Goal: Navigation & Orientation: Find specific page/section

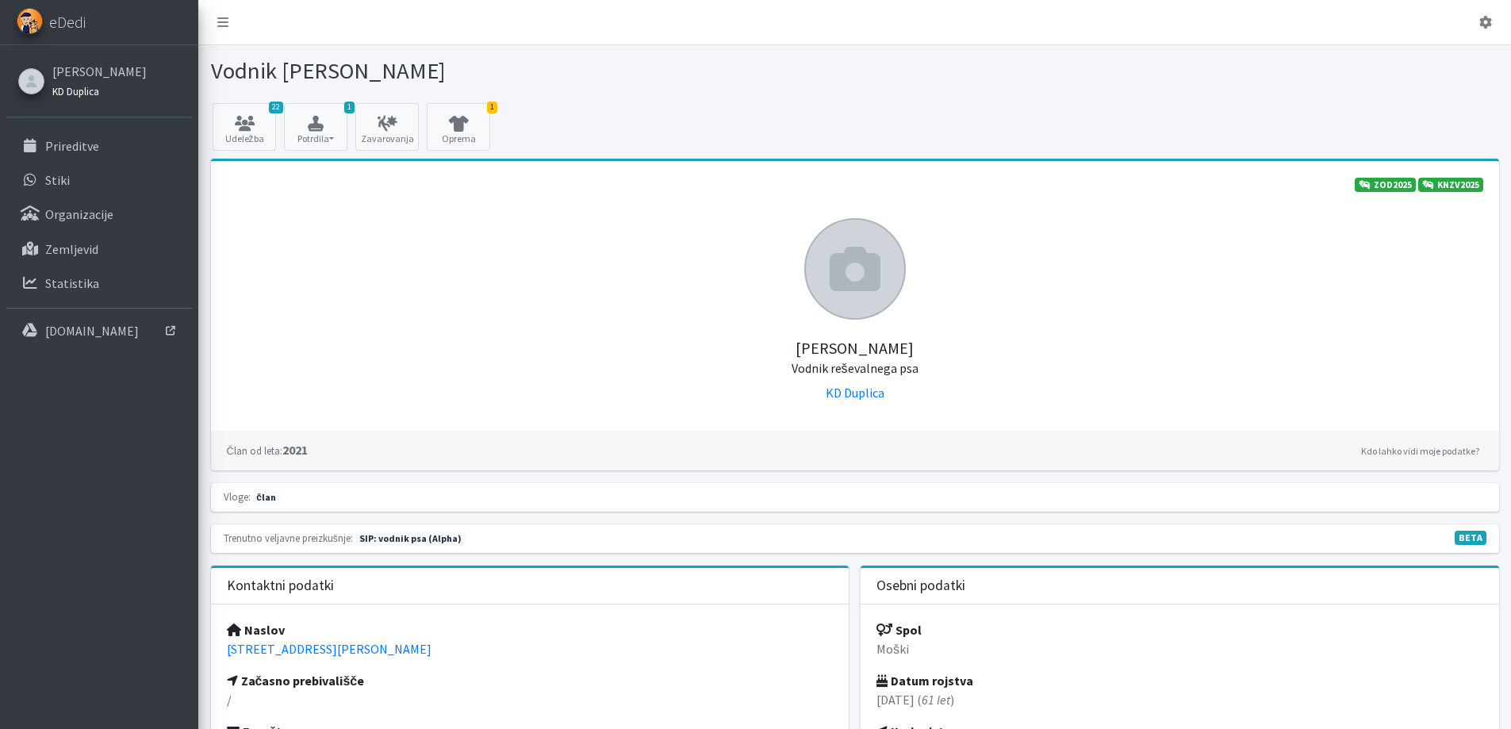
click at [98, 98] on small "KD Duplica" at bounding box center [75, 91] width 47 height 13
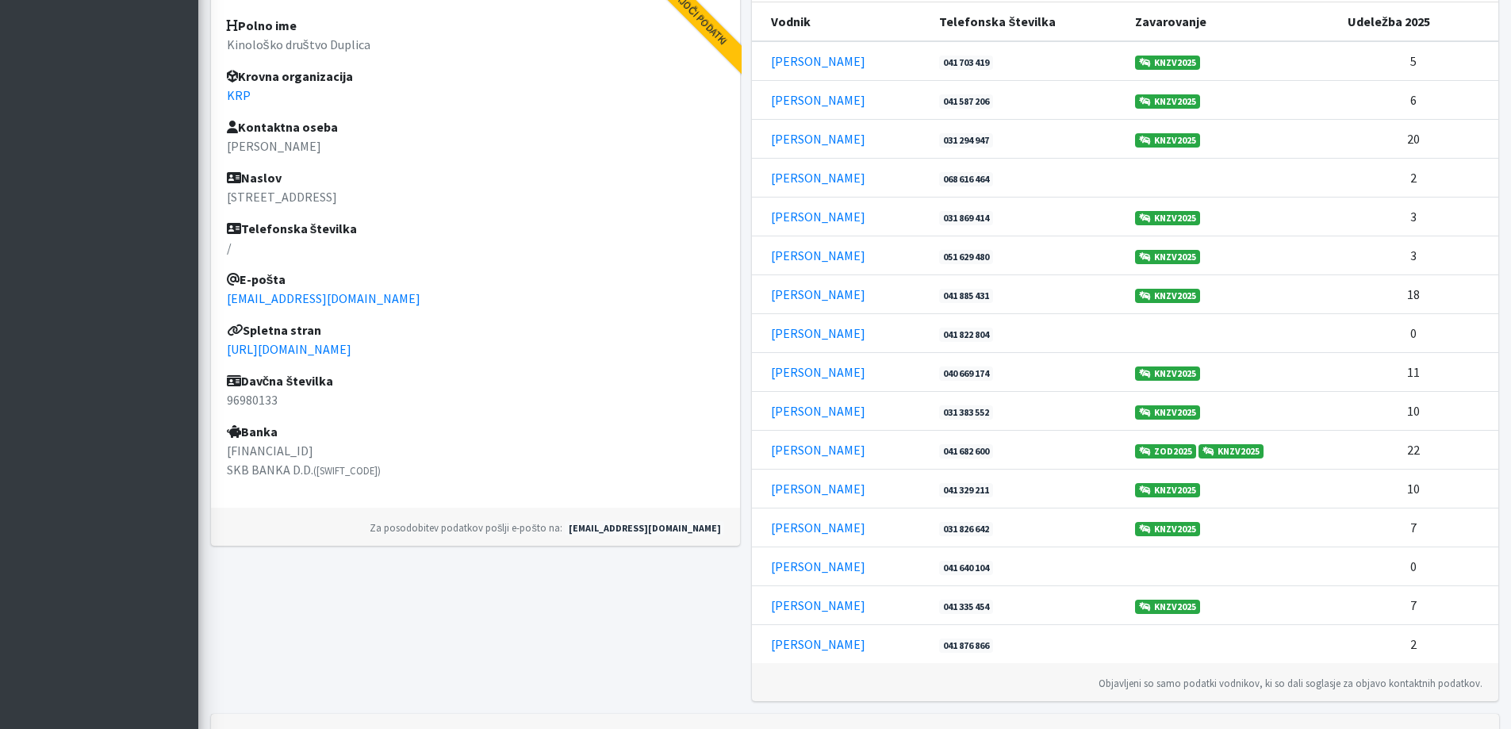
scroll to position [473, 0]
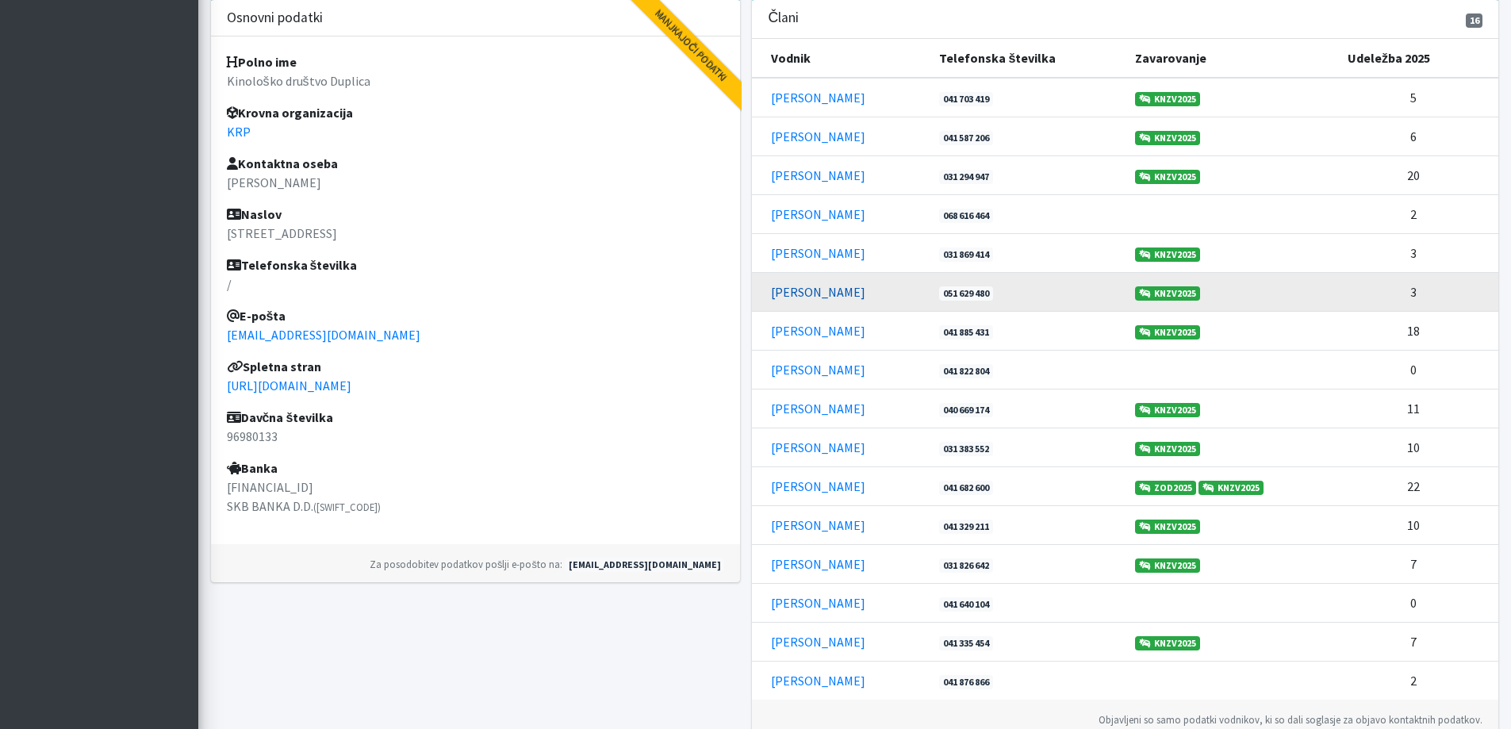
click at [796, 300] on link "Kaja Lesar" at bounding box center [818, 292] width 94 height 16
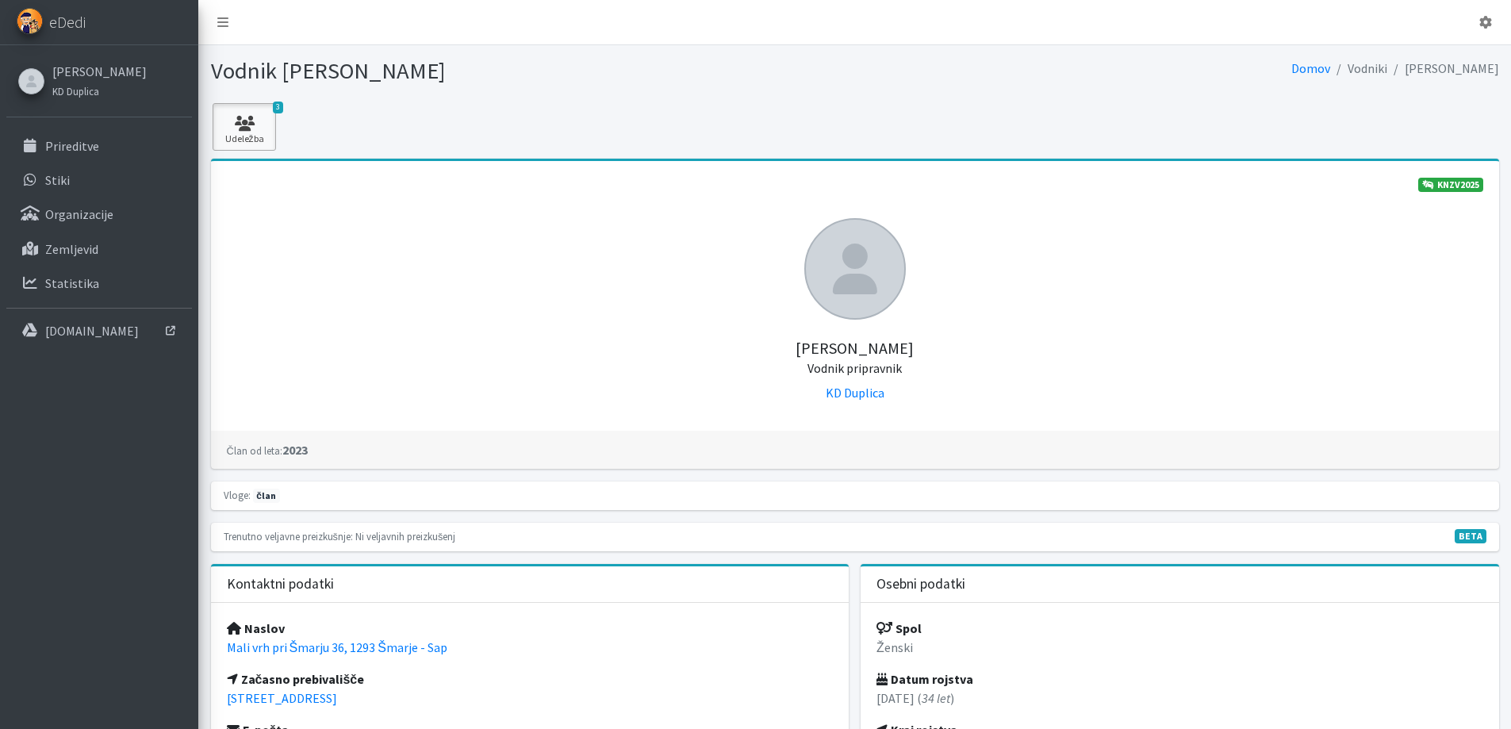
click at [252, 132] on icon at bounding box center [244, 124] width 54 height 16
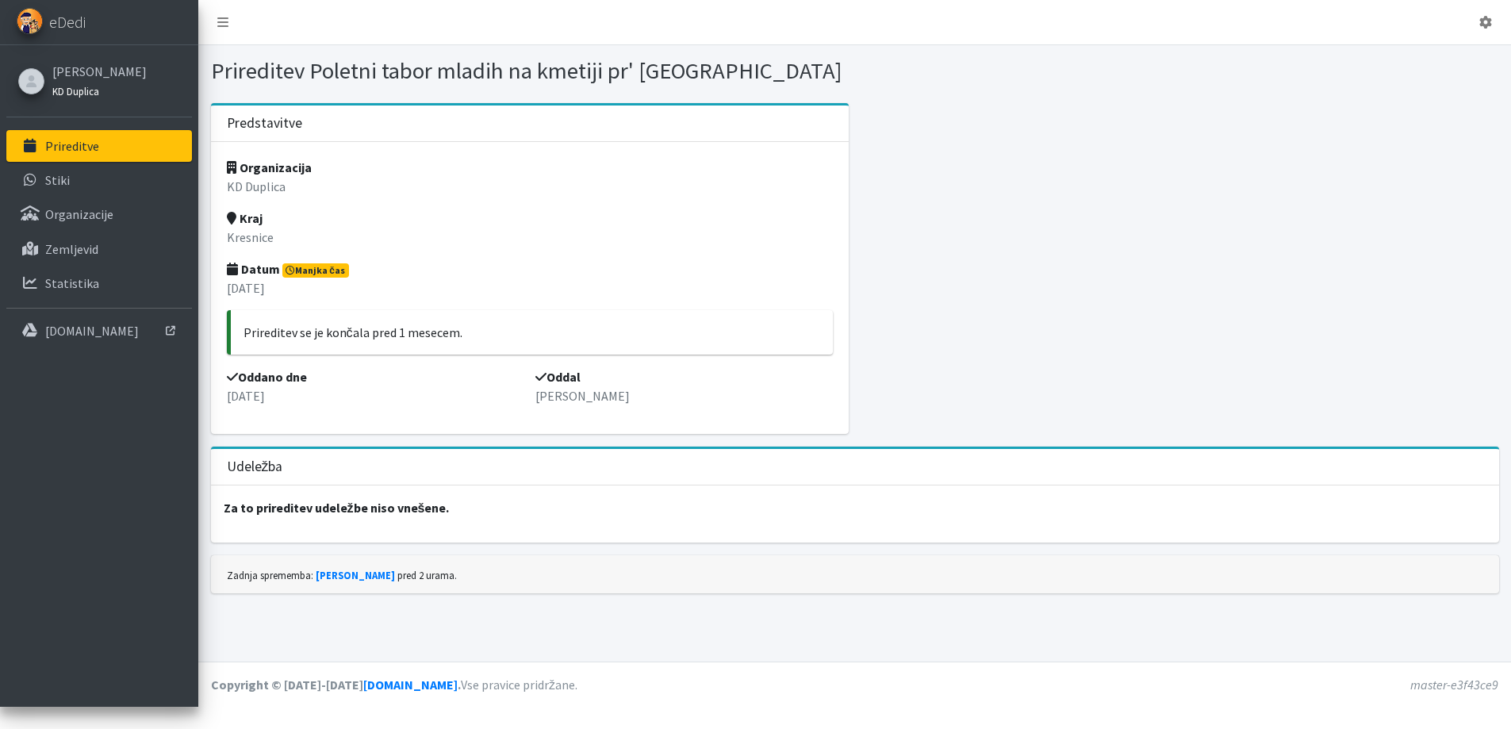
click at [95, 98] on small "KD Duplica" at bounding box center [75, 91] width 47 height 13
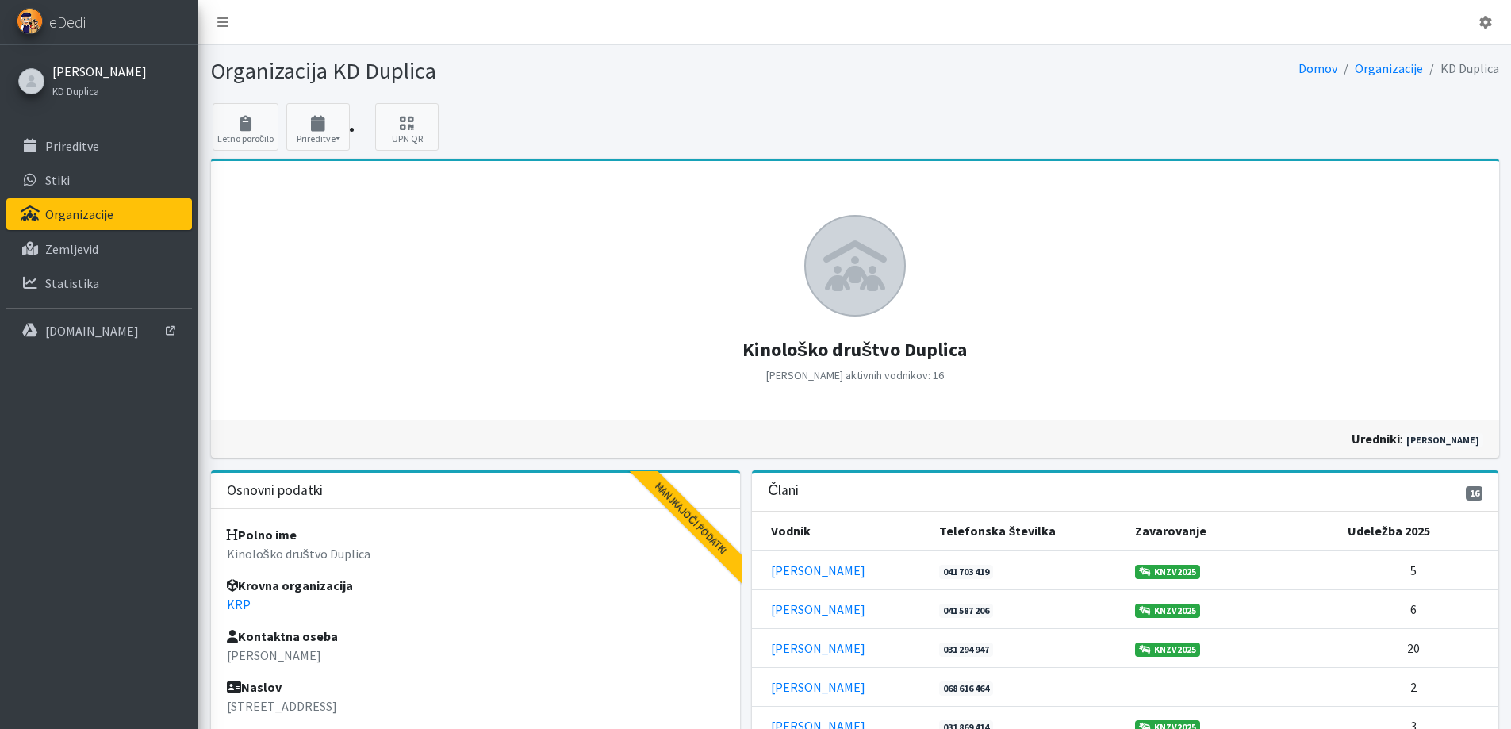
click at [101, 81] on link "[PERSON_NAME]" at bounding box center [99, 71] width 94 height 19
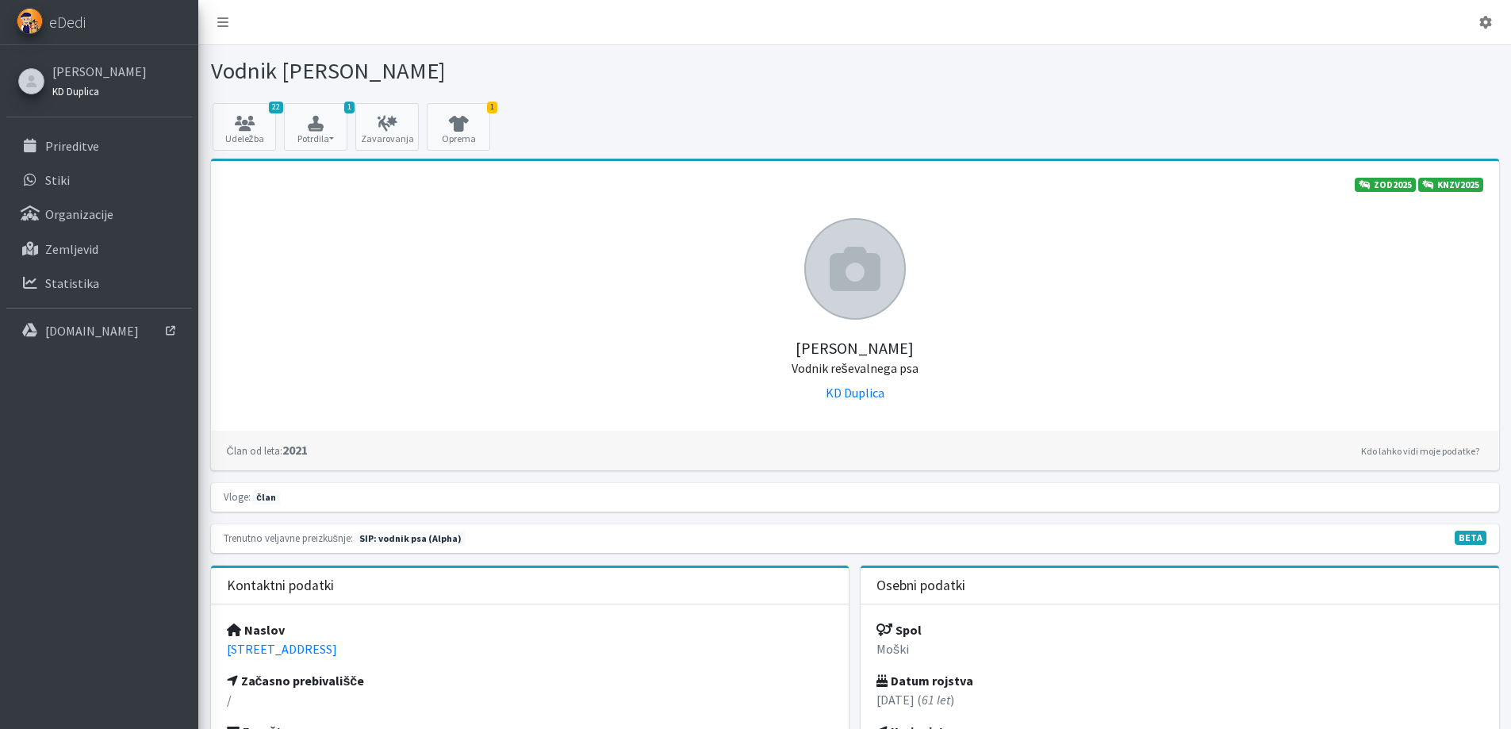
click at [98, 98] on small "KD Duplica" at bounding box center [75, 91] width 47 height 13
